Goal: Task Accomplishment & Management: Complete application form

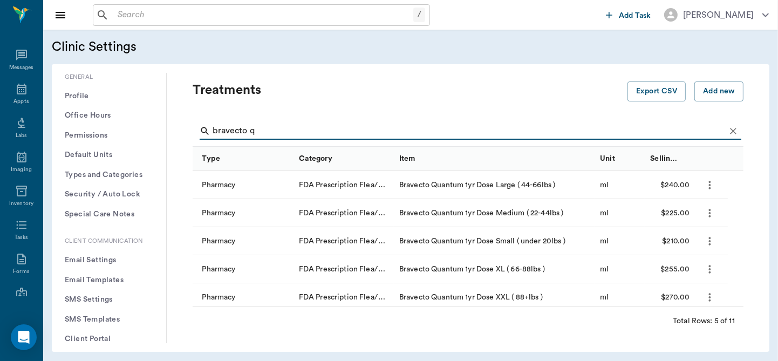
scroll to position [319, 0]
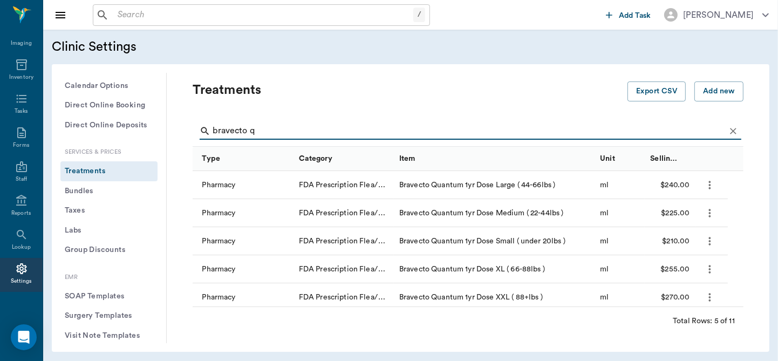
type input "bravecto q"
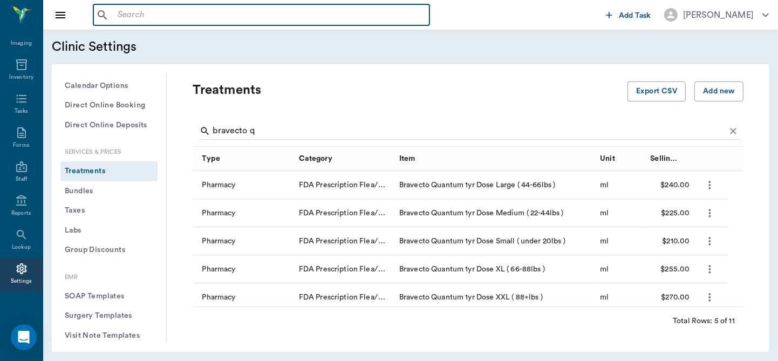
click at [190, 16] on input "text" at bounding box center [269, 15] width 312 height 15
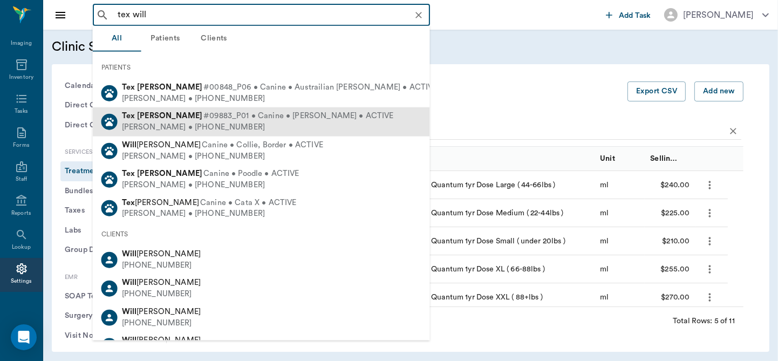
click at [203, 117] on span "#09883_P01 • Canine • [PERSON_NAME] • ACTIVE" at bounding box center [298, 116] width 190 height 11
type input "tex will"
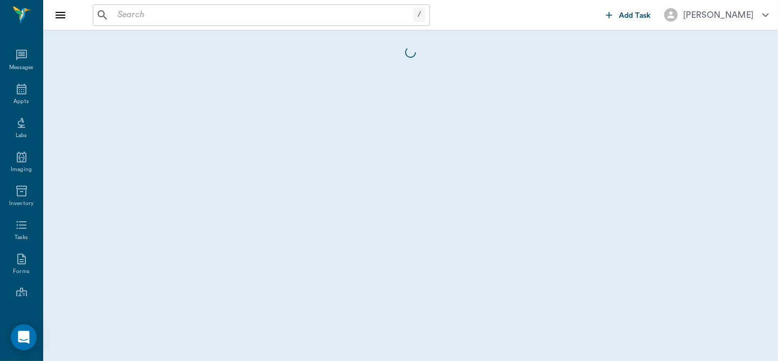
scroll to position [126, 0]
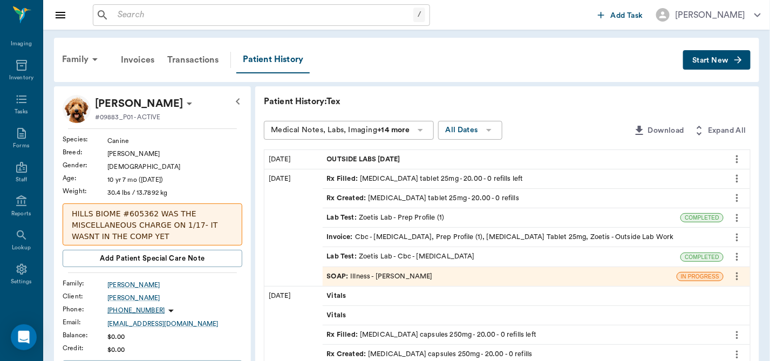
click at [383, 271] on div "SOAP : Illness - [PERSON_NAME]" at bounding box center [380, 276] width 106 height 10
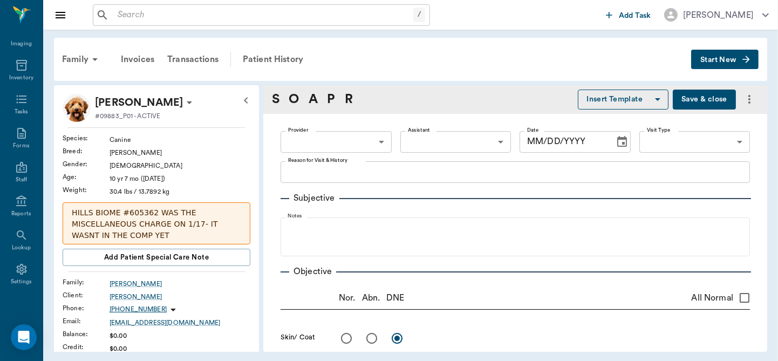
type textarea "WAS IN ON [DATE] FOR BLEEDING. HAD ALOT OF BLEEDING AGAIN [DATE]. [PERSON_NAME]…"
type input "63ec2f075fda476ae8351a4d"
type input "65d2be4f46e3a538d89b8c15"
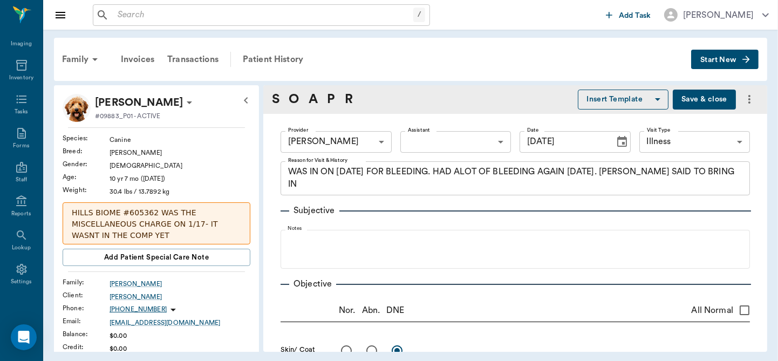
type input "[DATE]"
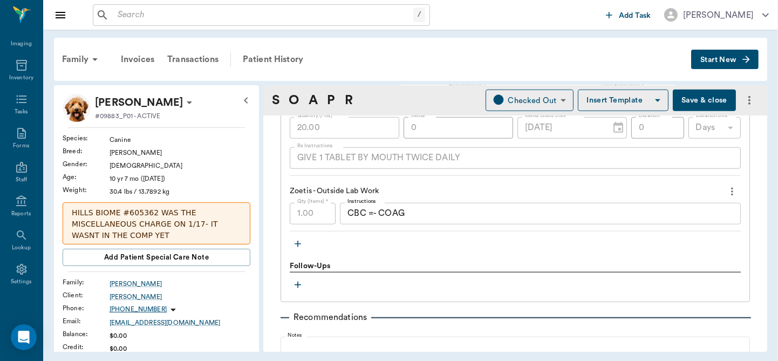
scroll to position [926, 0]
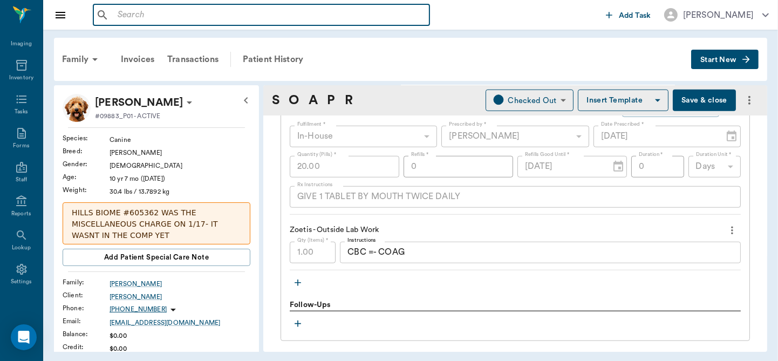
click at [187, 18] on input "text" at bounding box center [269, 15] width 312 height 15
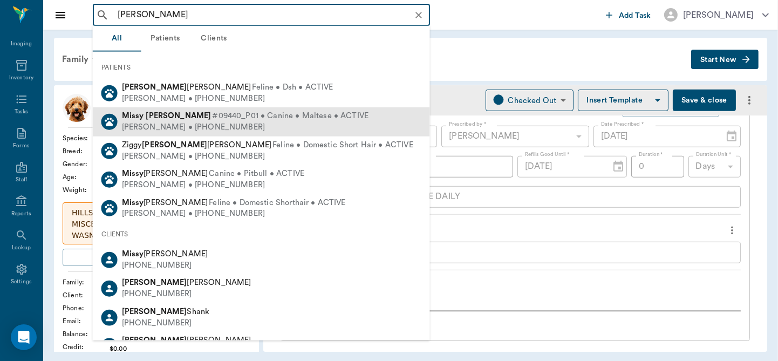
click at [212, 113] on span "#09440_P01 • Canine • Maltese • ACTIVE" at bounding box center [290, 116] width 156 height 11
type input "[PERSON_NAME]"
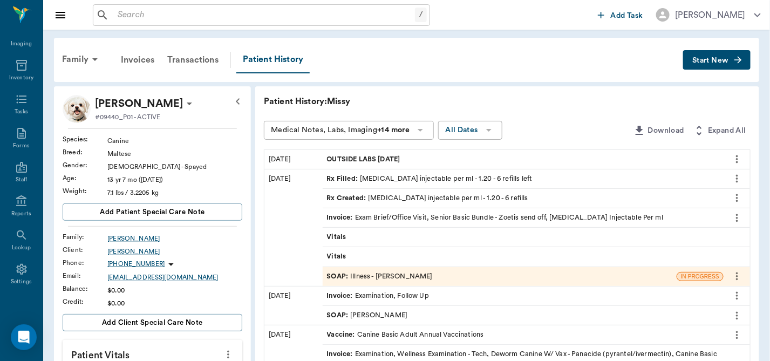
click at [377, 276] on div "SOAP : Illness - [PERSON_NAME]" at bounding box center [380, 276] width 106 height 10
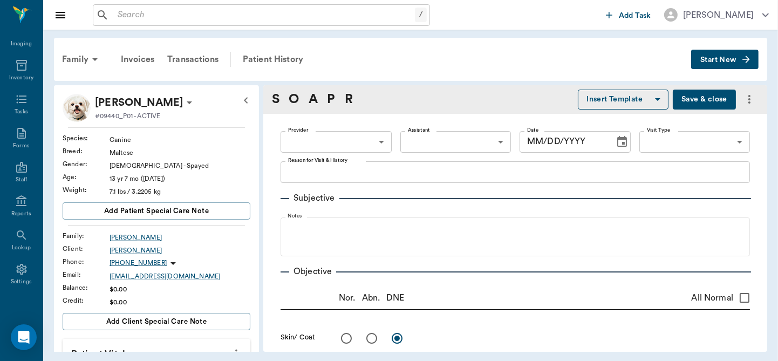
type input "63ec2f075fda476ae8351a4d"
type input "65d2be4f46e3a538d89b8c15"
type textarea "BEEN HAVING SOME WEIRD SEIZURES OR SOMETHING -[PERSON_NAME]"
radio input "true"
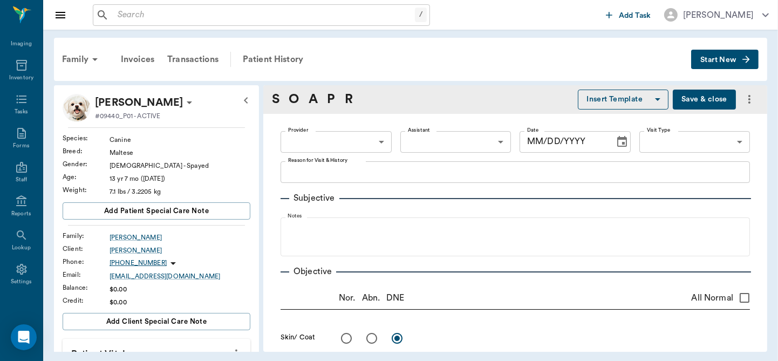
type textarea "[MEDICAL_DATA] with sutures"
radio input "true"
type textarea "grade 3 - 4 heart murmur"
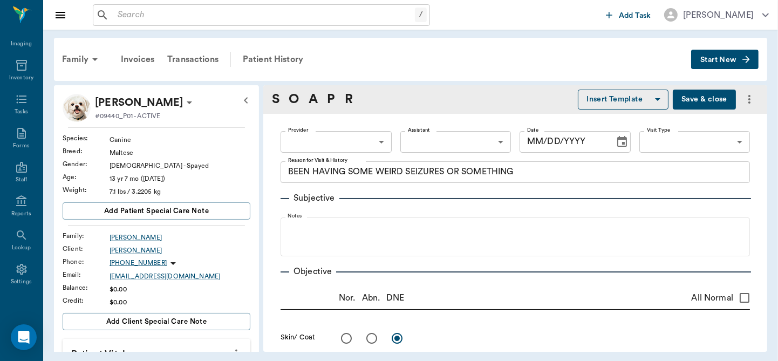
radio input "true"
type textarea "L caudal teats have mammary [MEDICAL_DATA], small, round and black"
radio input "true"
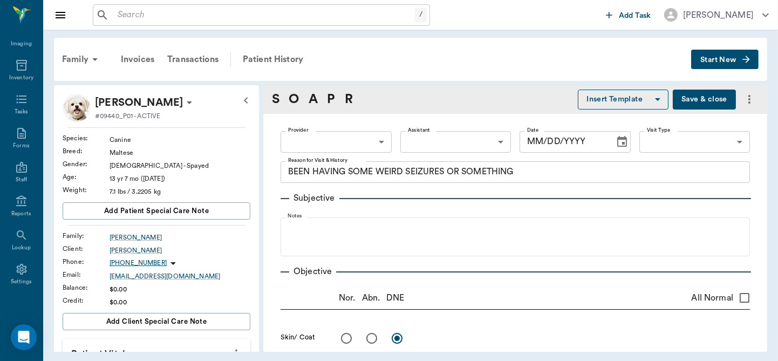
radio input "true"
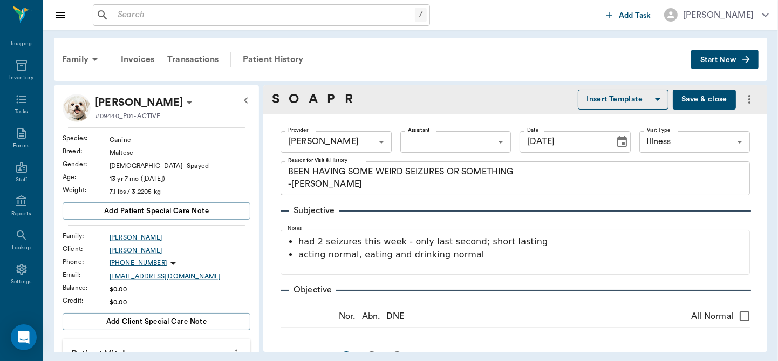
type input "[DATE]"
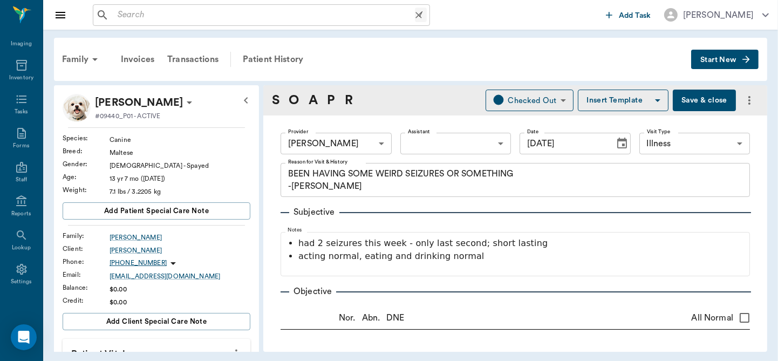
click at [147, 21] on input "text" at bounding box center [264, 15] width 302 height 15
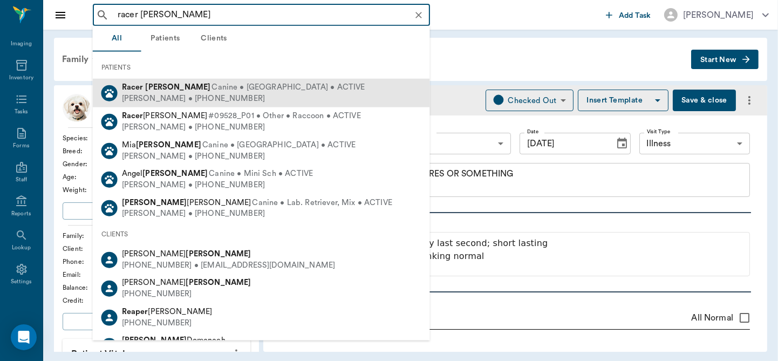
click at [212, 89] on span "Canine • [GEOGRAPHIC_DATA] • ACTIVE" at bounding box center [288, 87] width 153 height 11
type input "racer [PERSON_NAME]"
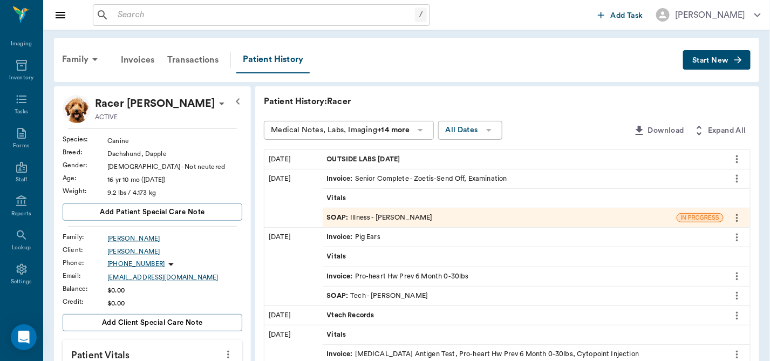
click at [393, 219] on div "SOAP : Illness - [PERSON_NAME]" at bounding box center [380, 218] width 106 height 10
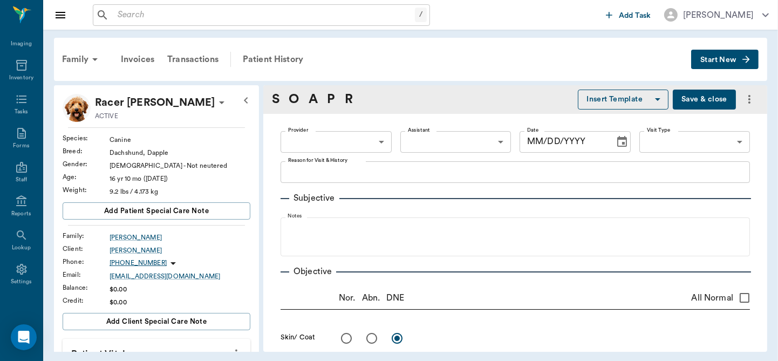
type input "63ec2f075fda476ae8351a4d"
type input "63ec2e7e52e12b0ba117b124"
type input "65d2be4f46e3a538d89b8c15"
type textarea "kidney issue, peeing constantly with no control, some blood one time in pee, sm…"
radio input "true"
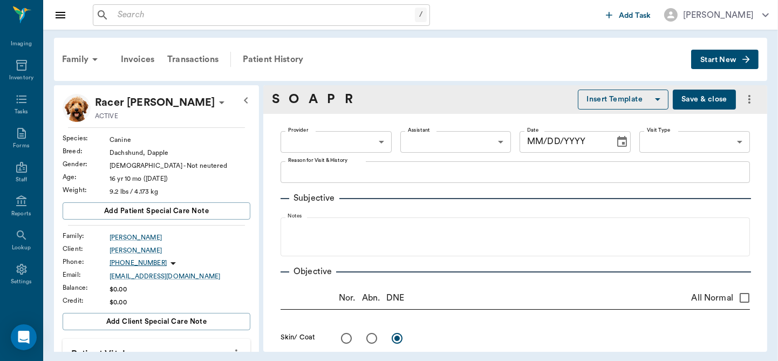
radio input "true"
type textarea "R testicle 2x enlarged, L testicle decreased. US shows tumor. US of bladder, [M…"
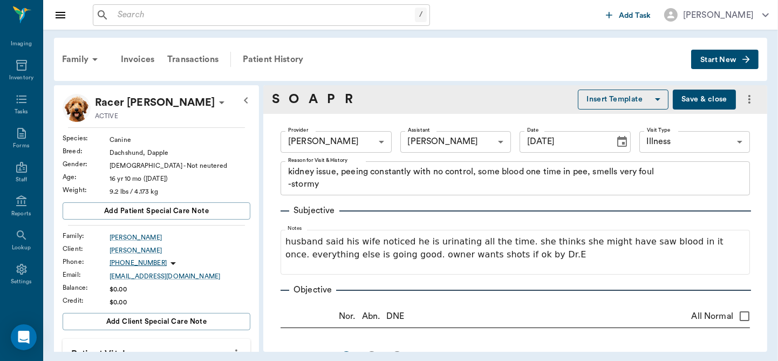
type input "[DATE]"
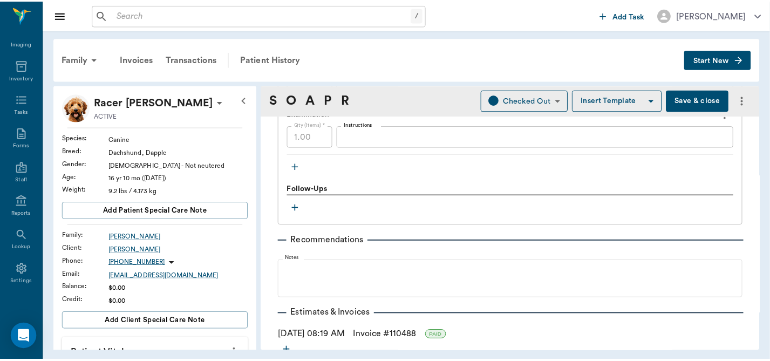
scroll to position [899, 0]
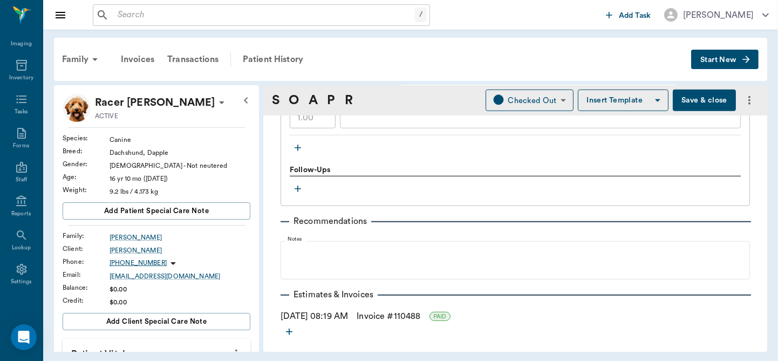
click at [388, 315] on link "Invoice # 110488" at bounding box center [389, 316] width 64 height 13
